Goal: Check status: Check status

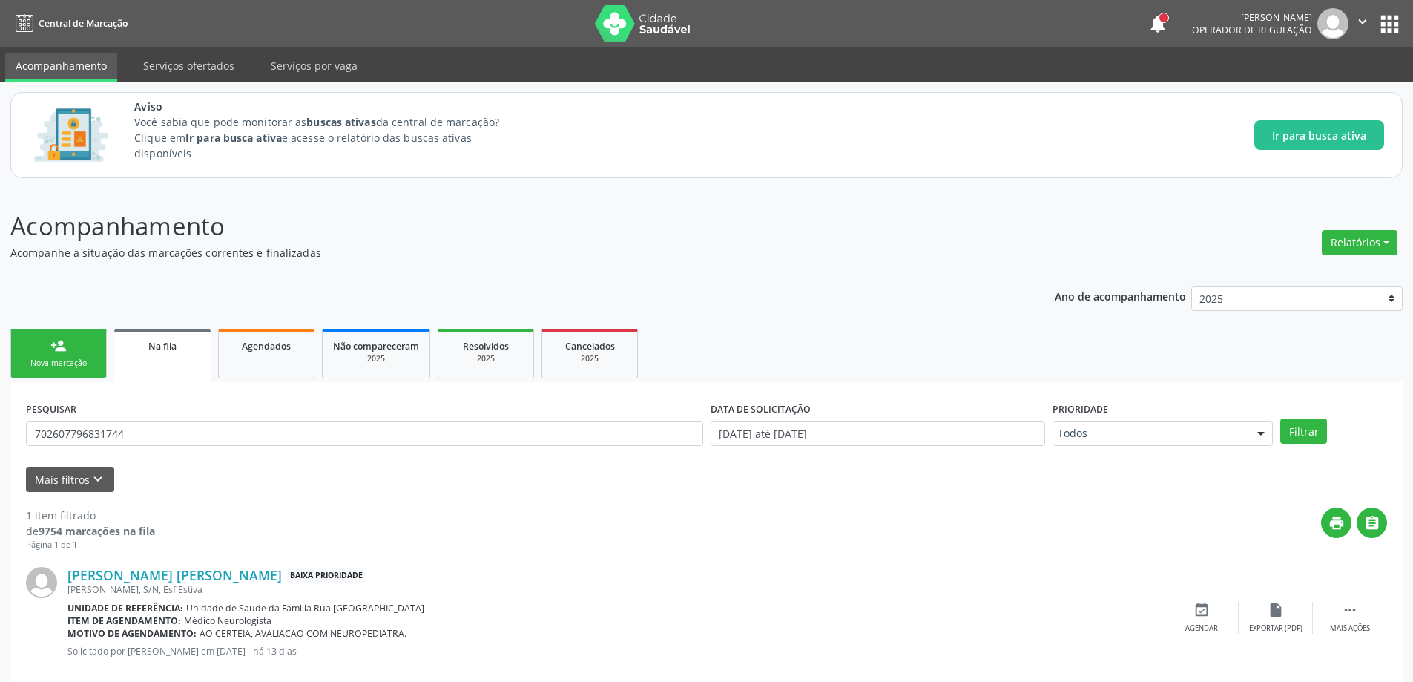
scroll to position [27, 0]
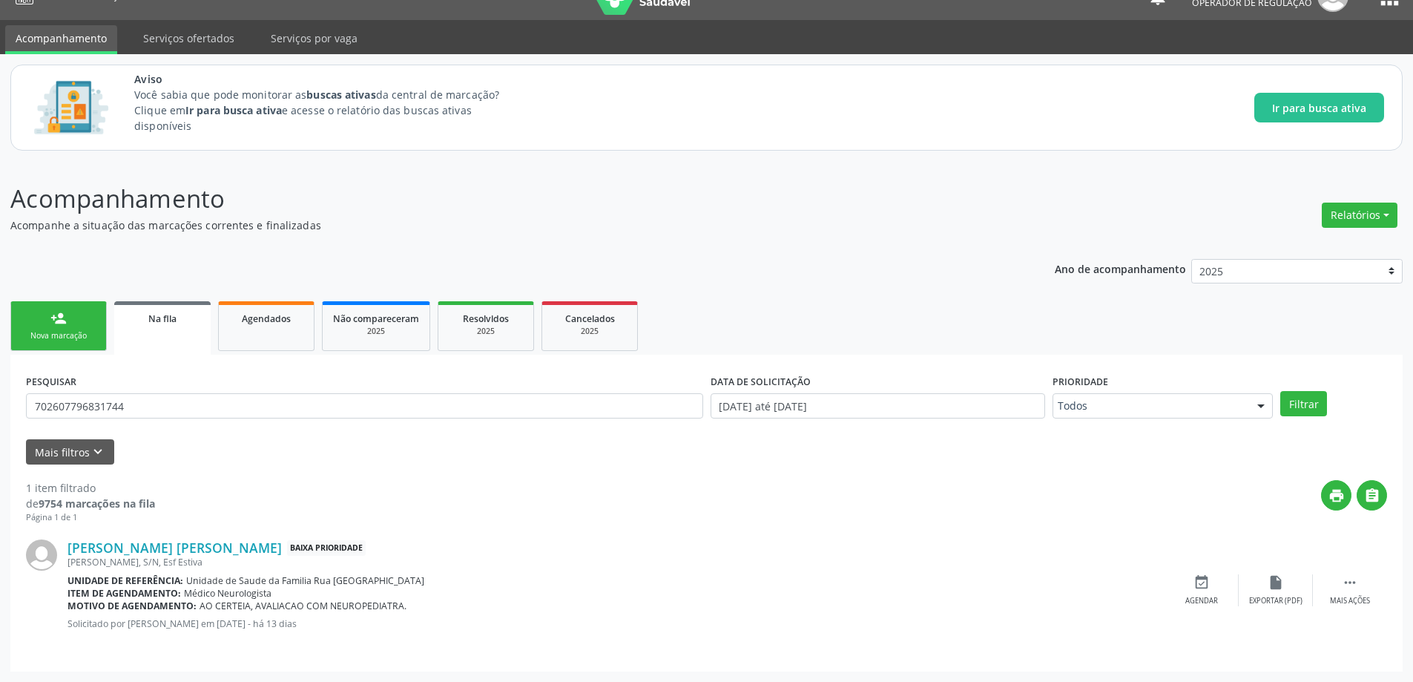
click at [570, 239] on div "Acompanhamento Acompanhe a situação das marcações correntes e finalizadas Relat…" at bounding box center [706, 425] width 1393 height 491
click at [394, 233] on div "Acompanhamento Acompanhe a situação das marcações correntes e finalizadas Relat…" at bounding box center [706, 425] width 1393 height 491
click at [155, 320] on span "Na fila" at bounding box center [162, 318] width 28 height 13
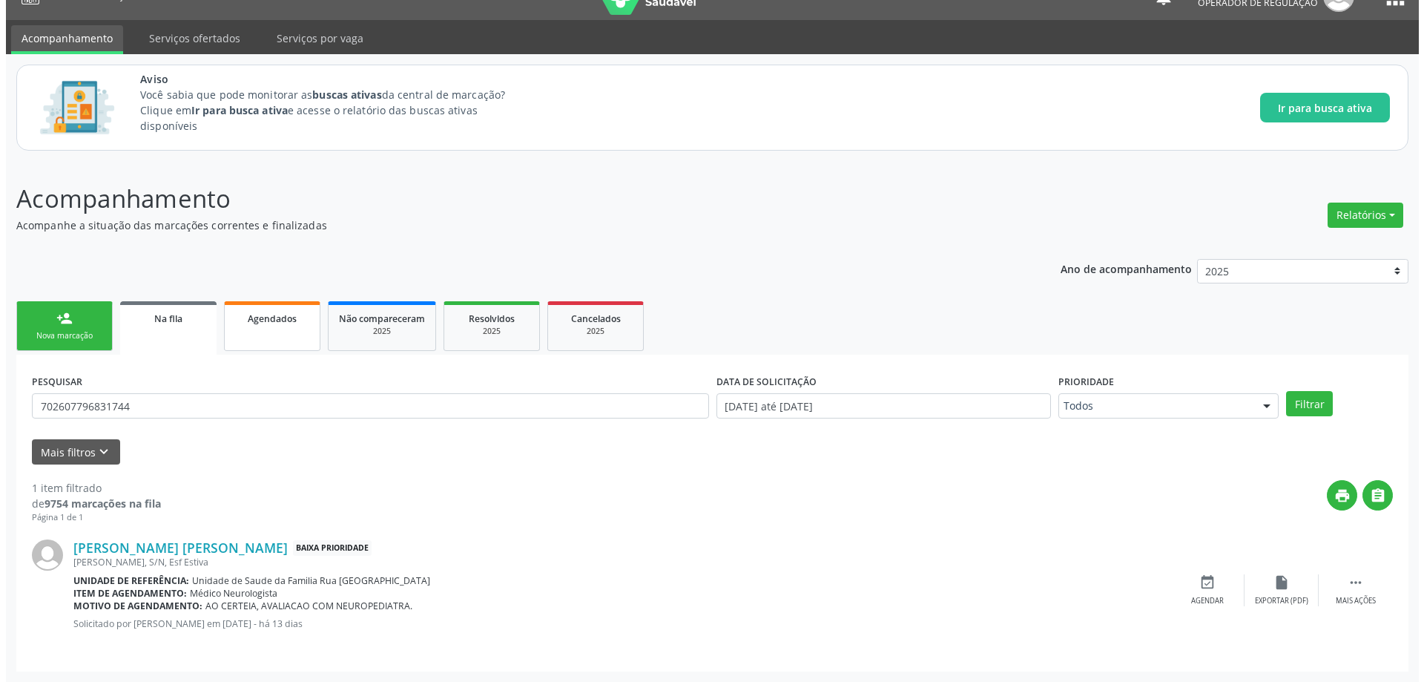
scroll to position [0, 0]
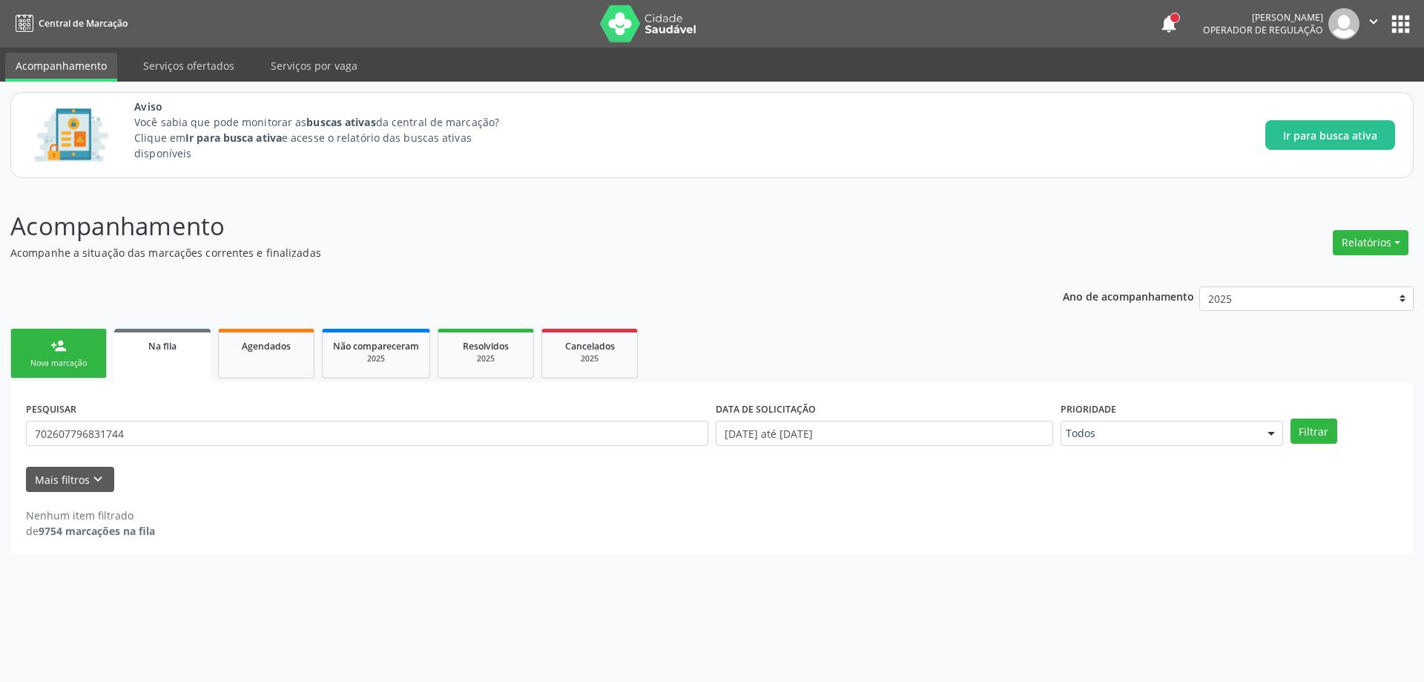
click at [464, 214] on p "Acompanhamento" at bounding box center [501, 226] width 982 height 37
click at [1165, 19] on button "notifications" at bounding box center [1169, 23] width 21 height 21
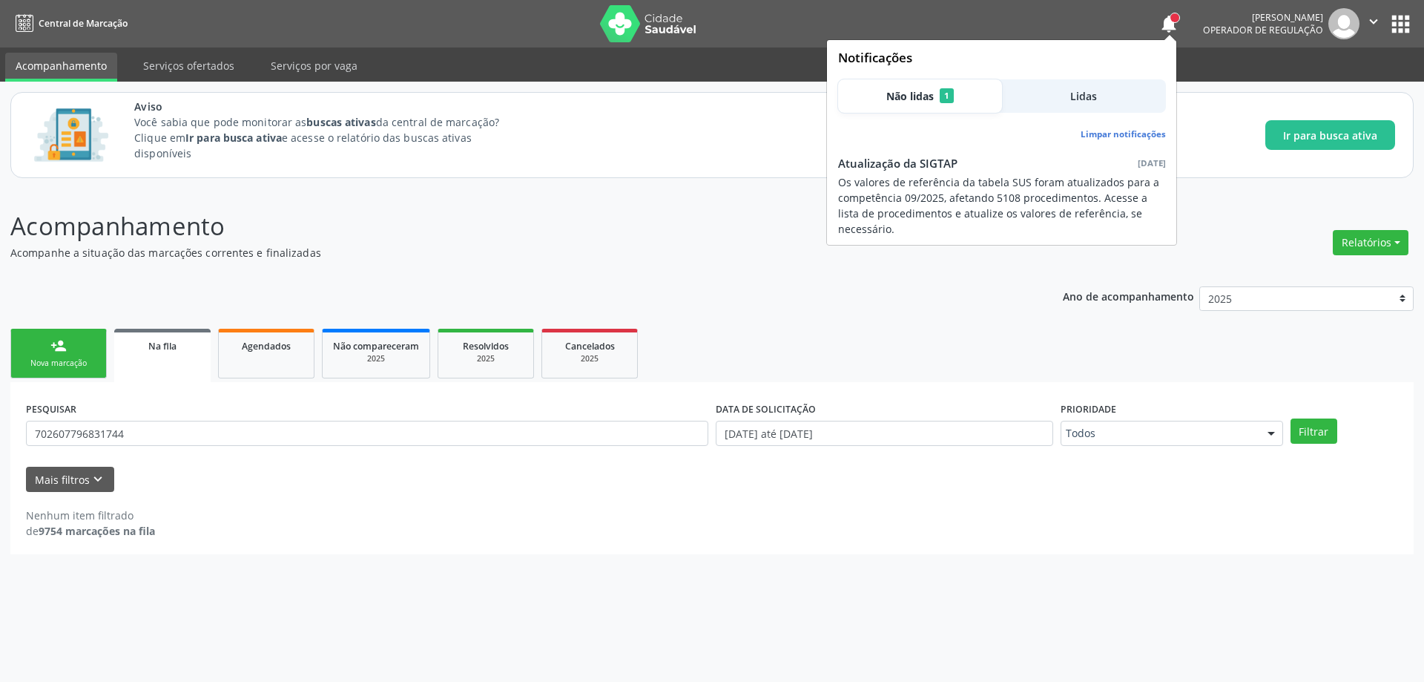
click at [548, 220] on p "Acompanhamento" at bounding box center [501, 226] width 982 height 37
click at [1177, 25] on button "notifications" at bounding box center [1169, 23] width 21 height 21
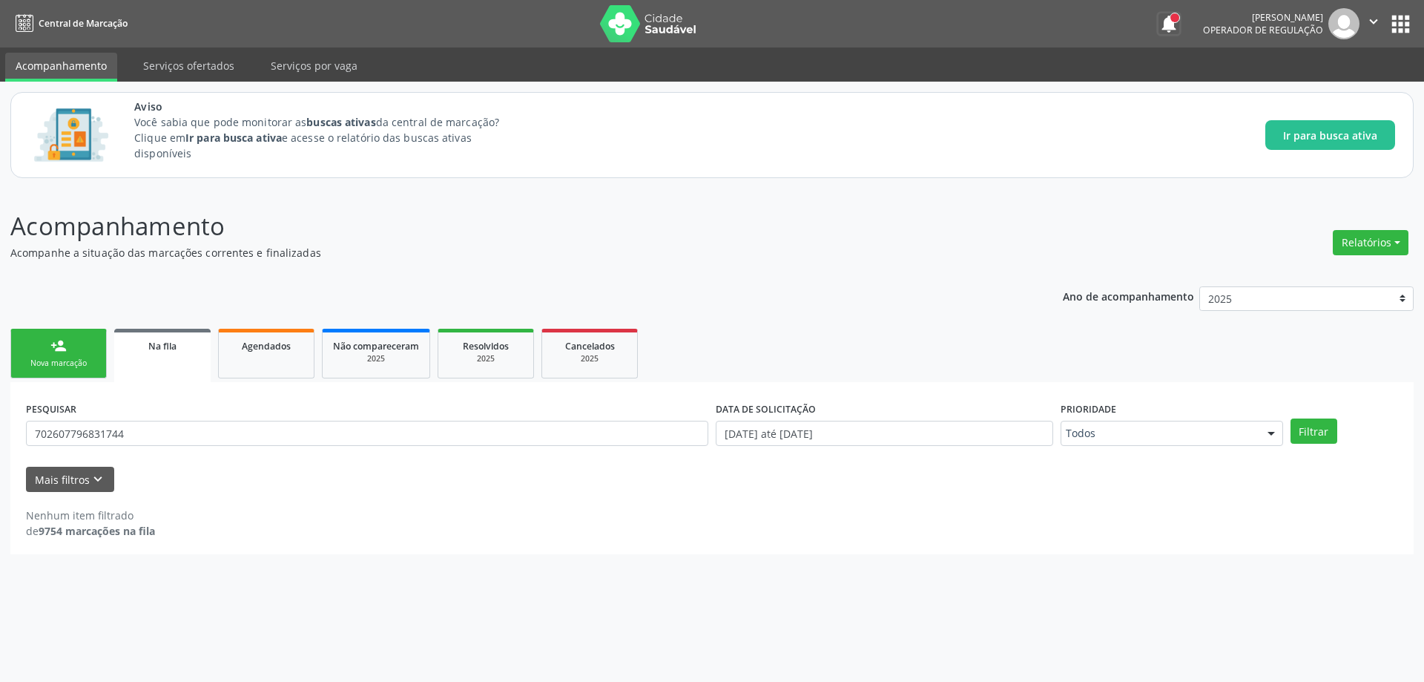
click at [1159, 13] on button "notifications" at bounding box center [1169, 23] width 21 height 21
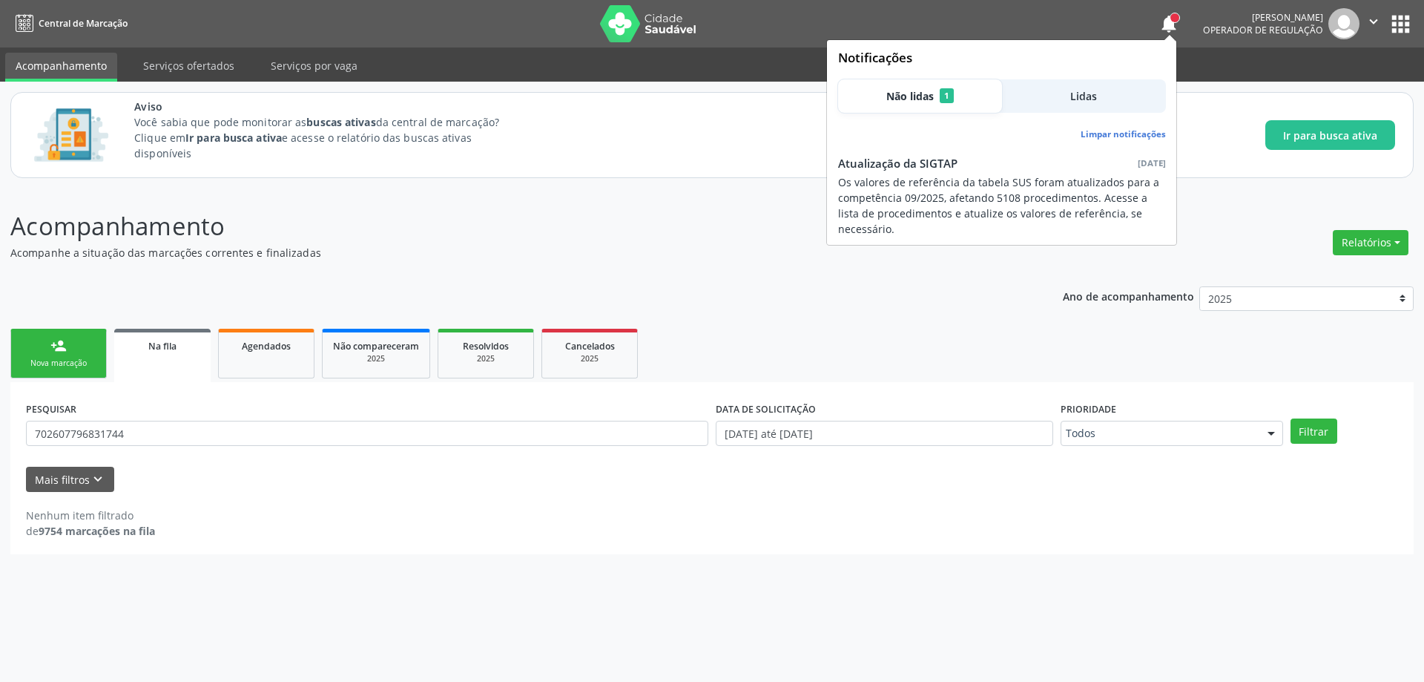
click at [519, 228] on p "Acompanhamento" at bounding box center [501, 226] width 982 height 37
click at [1177, 19] on div at bounding box center [1175, 17] width 9 height 9
click at [335, 222] on p "Acompanhamento" at bounding box center [501, 226] width 982 height 37
click at [918, 93] on span "Não lidas" at bounding box center [910, 96] width 47 height 16
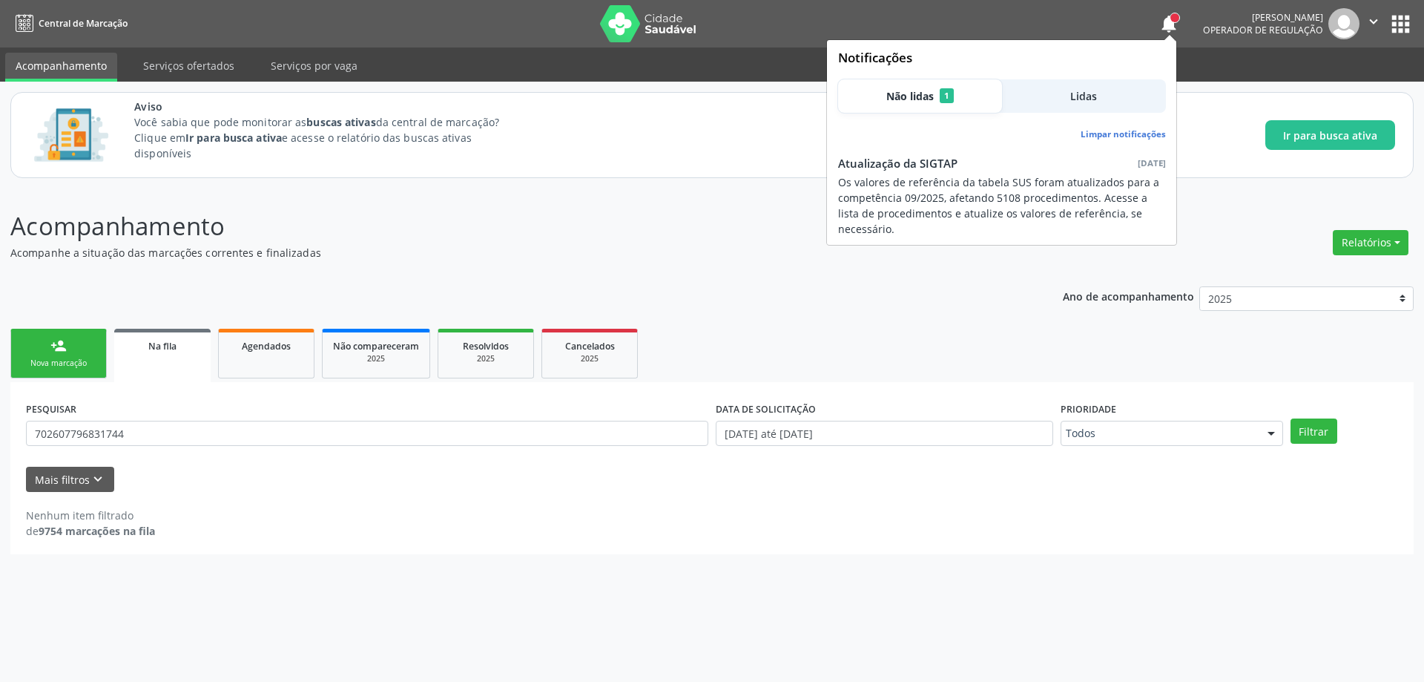
click at [346, 256] on p "Acompanhe a situação das marcações correntes e finalizadas" at bounding box center [501, 253] width 982 height 16
click at [1176, 24] on button "notifications" at bounding box center [1169, 23] width 21 height 21
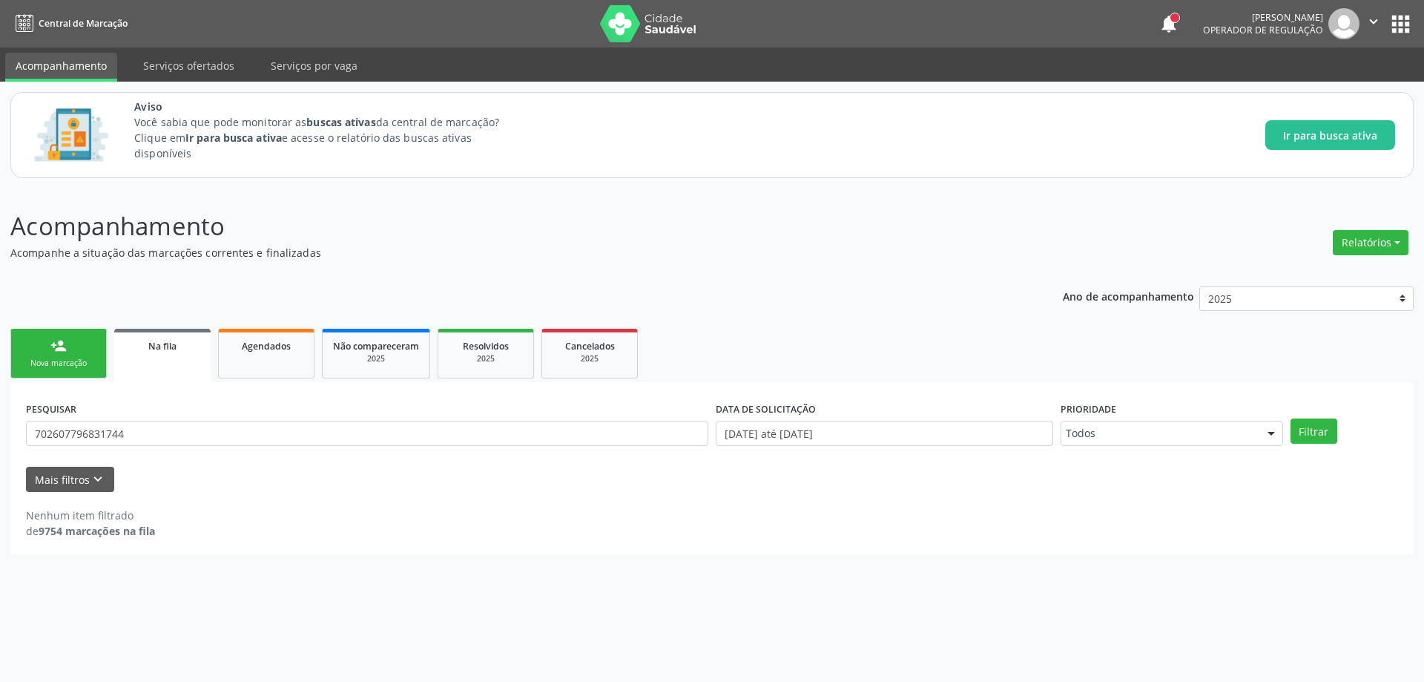
click at [428, 233] on p "Acompanhamento" at bounding box center [501, 226] width 982 height 37
click at [177, 343] on span "Na fila" at bounding box center [162, 346] width 28 height 13
click at [160, 346] on span "Na fila" at bounding box center [162, 346] width 28 height 13
click at [467, 233] on p "Acompanhamento" at bounding box center [501, 226] width 982 height 37
click at [459, 232] on p "Acompanhamento" at bounding box center [501, 226] width 982 height 37
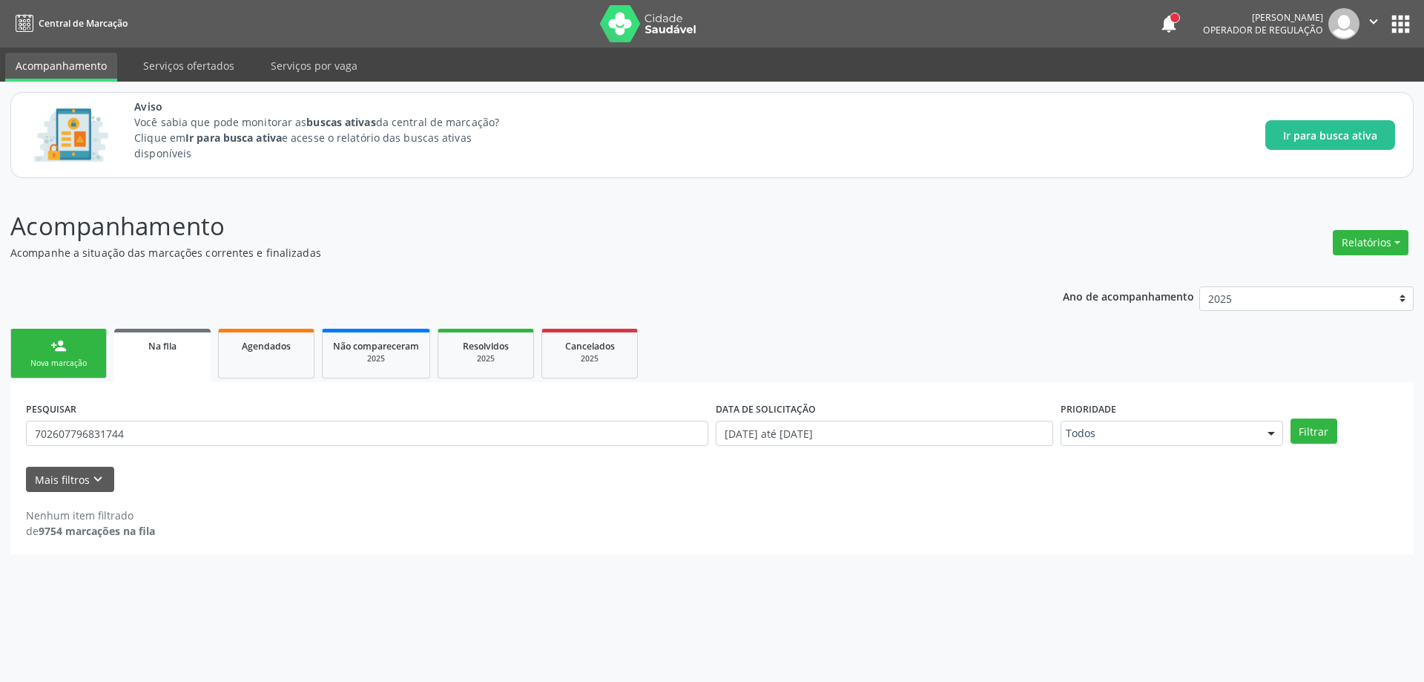
click at [157, 342] on span "Na fila" at bounding box center [162, 346] width 28 height 13
